Goal: Obtain resource: Obtain resource

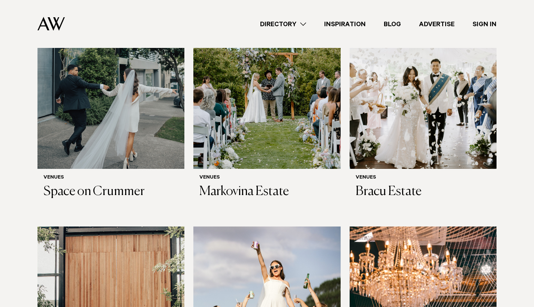
scroll to position [354, 0]
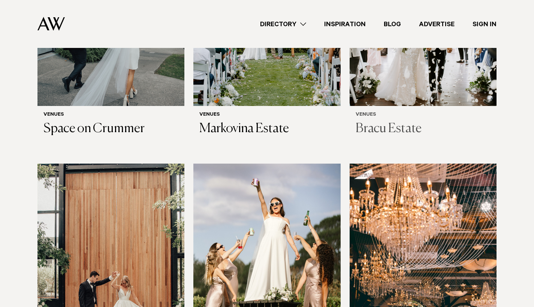
click at [387, 75] on img at bounding box center [422, 7] width 147 height 197
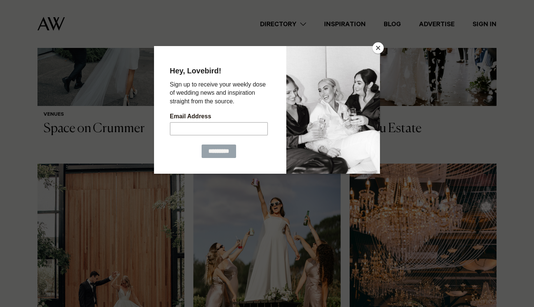
click at [379, 51] on button "Close" at bounding box center [377, 47] width 11 height 11
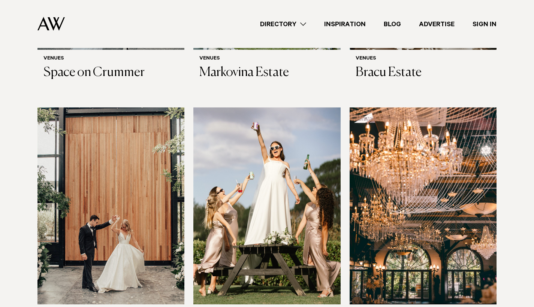
scroll to position [473, 0]
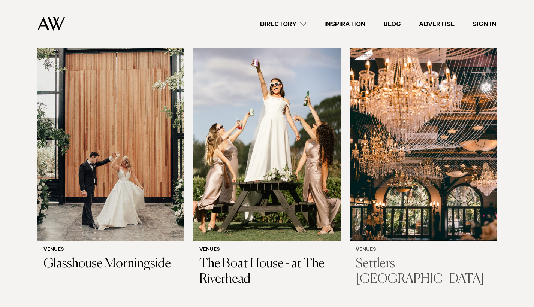
click at [439, 176] on img at bounding box center [422, 142] width 147 height 197
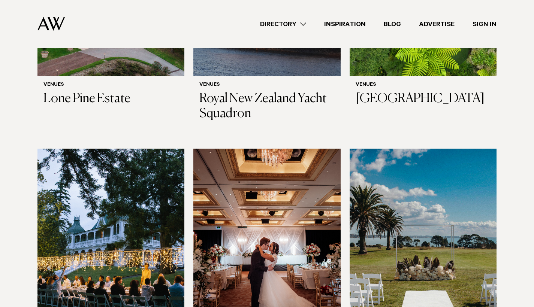
scroll to position [1330, 0]
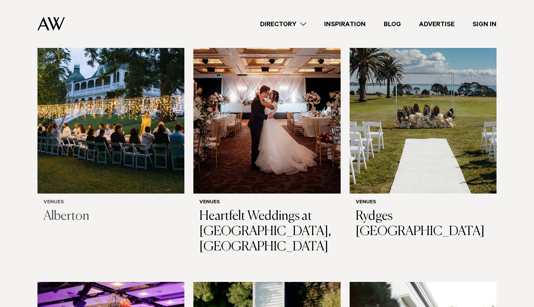
click at [131, 140] on img at bounding box center [110, 95] width 147 height 197
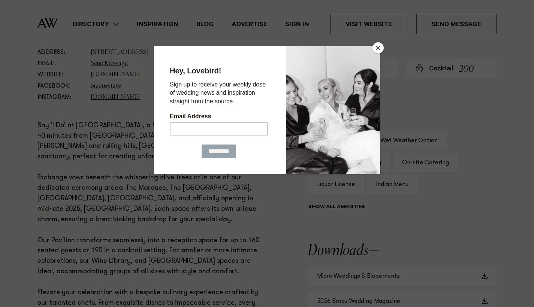
scroll to position [615, 0]
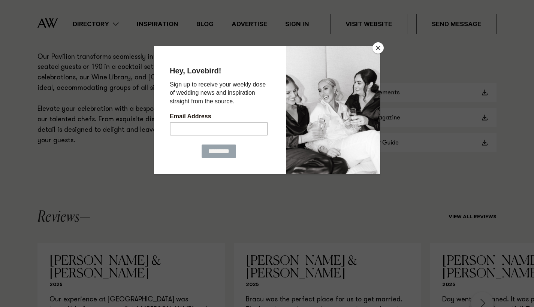
click at [379, 47] on button "Close" at bounding box center [377, 47] width 11 height 11
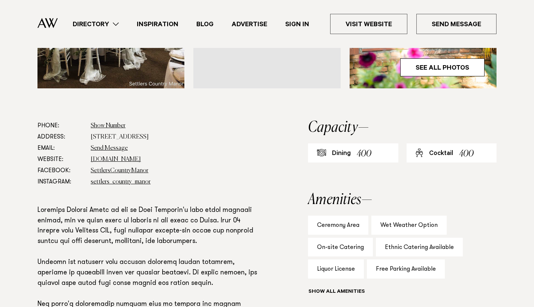
scroll to position [442, 0]
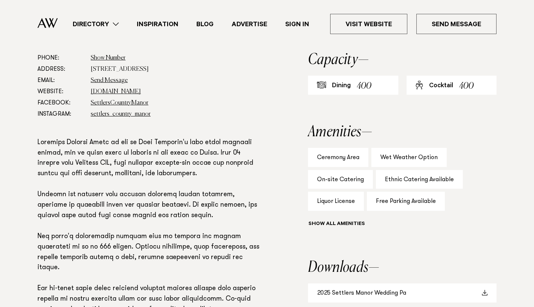
click at [375, 283] on link "2025 Settlers Manor Wedding Pa" at bounding box center [402, 292] width 188 height 19
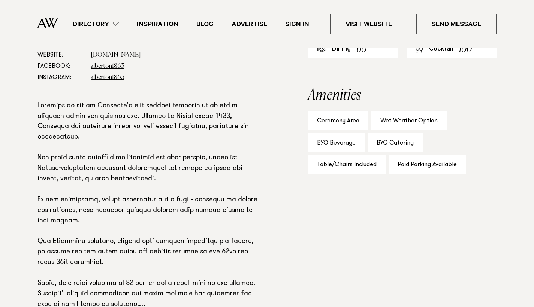
scroll to position [364, 0]
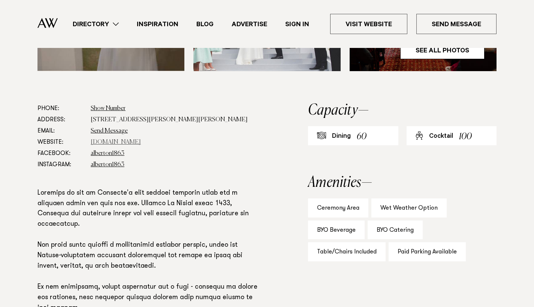
click at [124, 142] on link "www.visitheritage.co.nz" at bounding box center [116, 142] width 50 height 6
